Goal: Check status: Check status

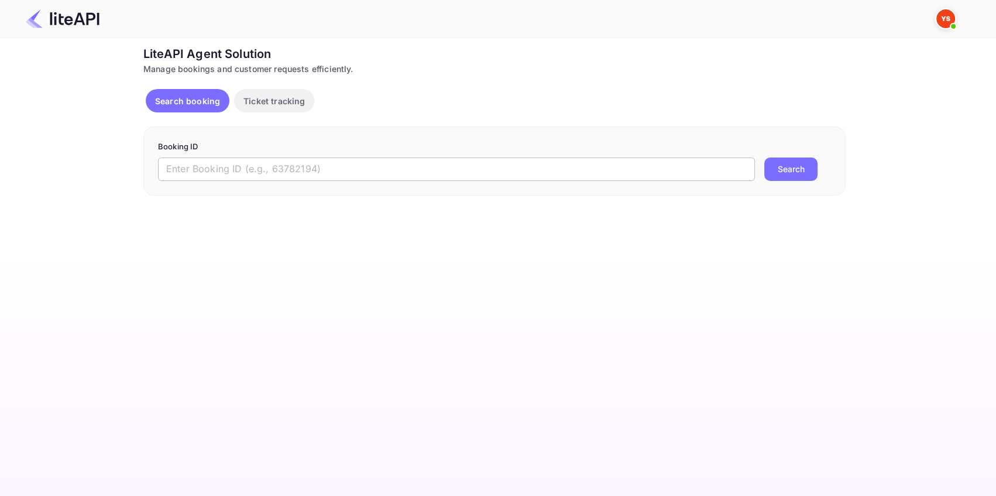
click at [252, 174] on input "text" at bounding box center [456, 168] width 597 height 23
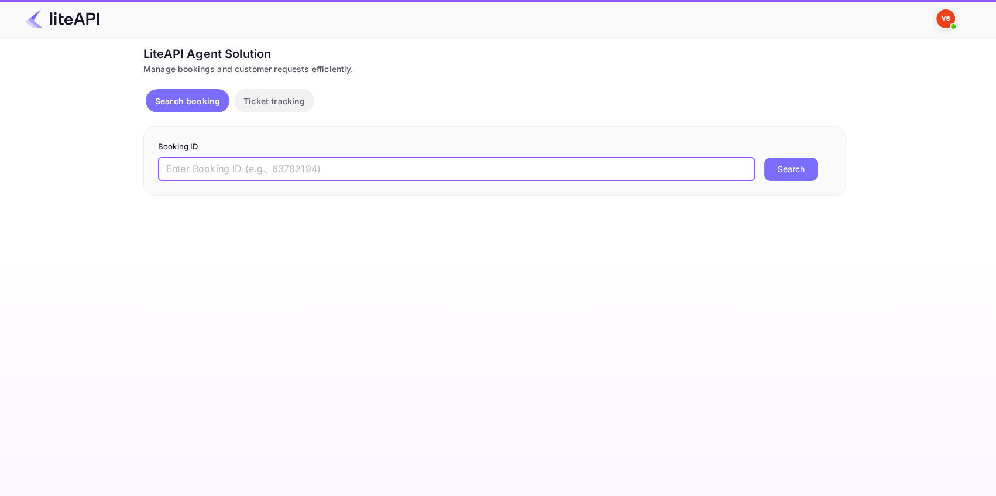
paste input "9029389"
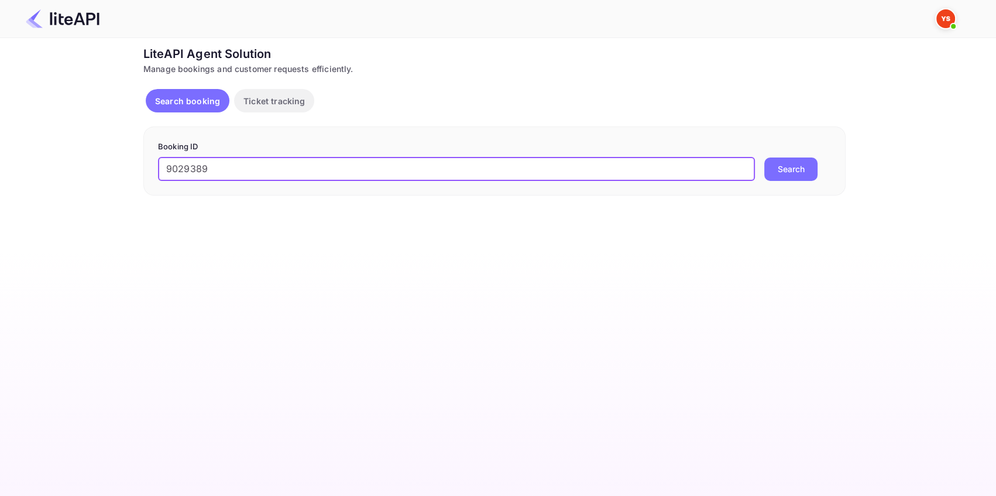
type input "9029389"
click at [785, 171] on button "Search" at bounding box center [790, 168] width 53 height 23
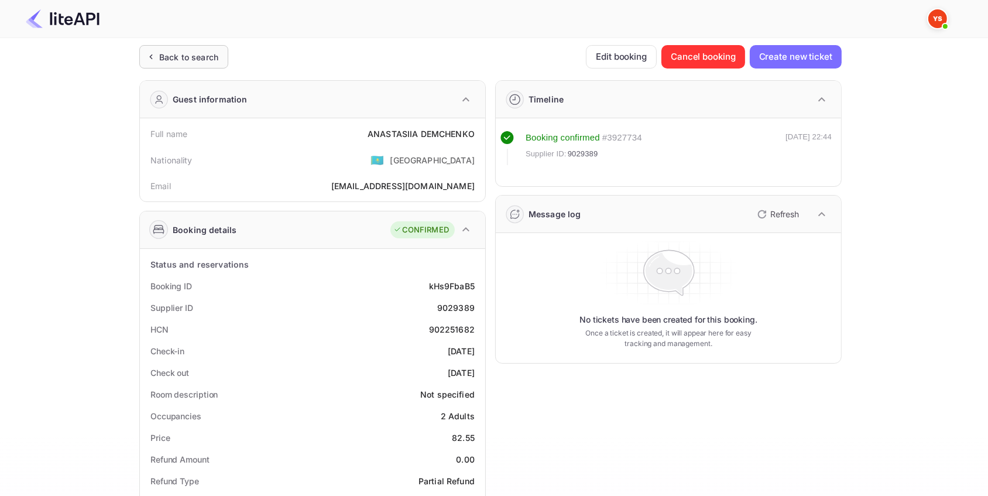
click at [208, 53] on div "Back to search" at bounding box center [188, 57] width 59 height 12
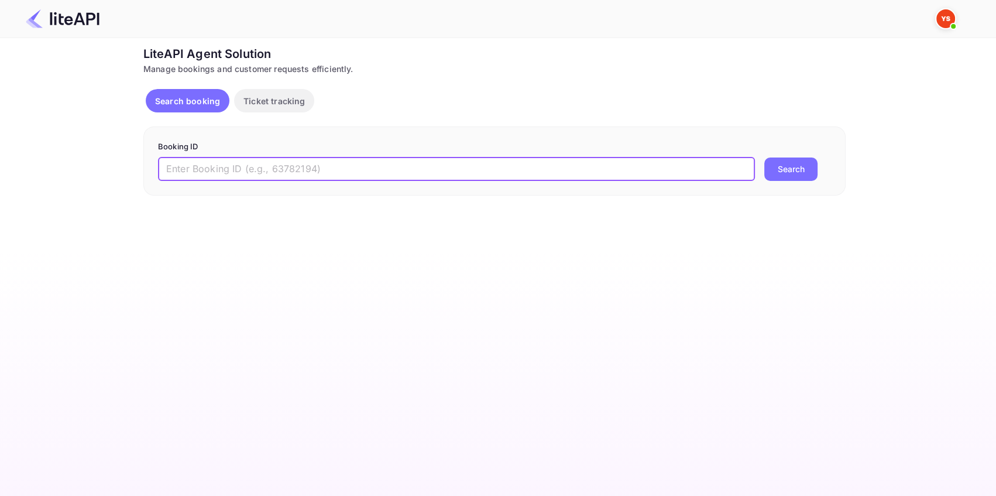
click at [222, 167] on input "text" at bounding box center [456, 168] width 597 height 23
paste input "7876282"
type input "7876282"
click at [790, 164] on button "Search" at bounding box center [790, 168] width 53 height 23
